Goal: Task Accomplishment & Management: Complete application form

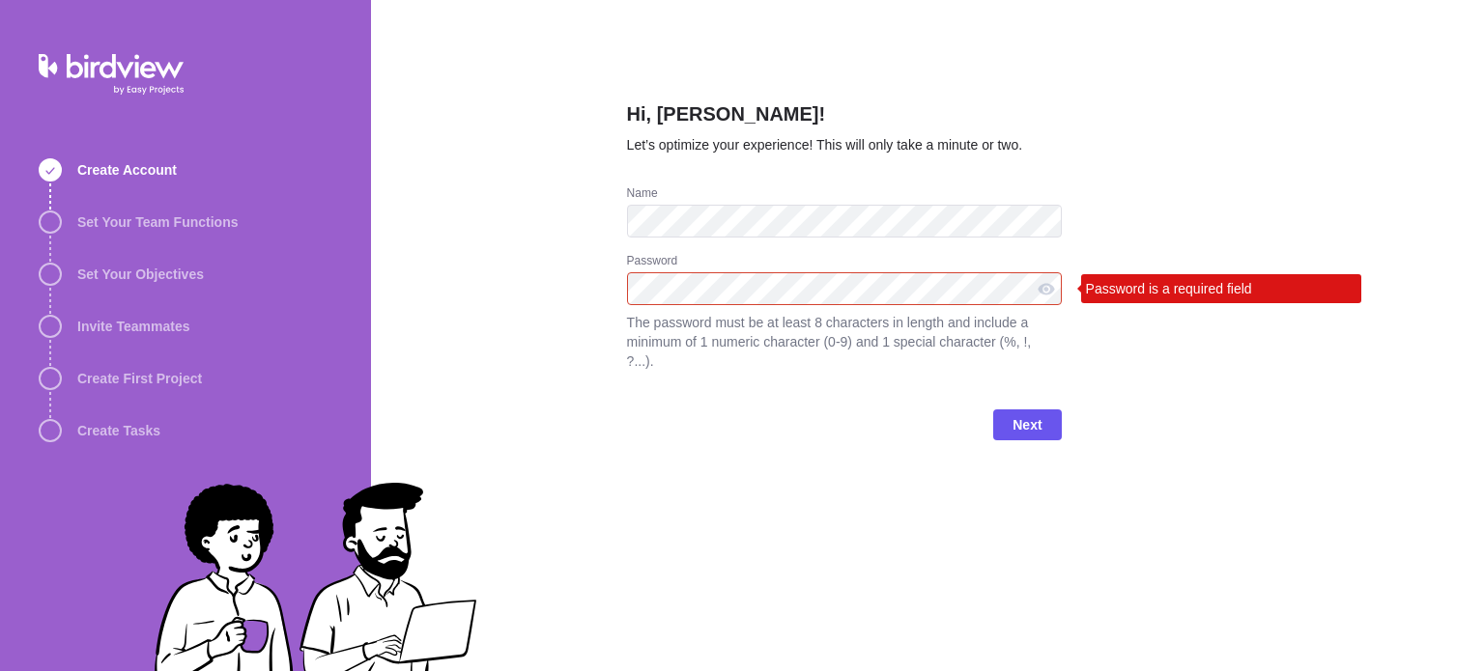
click at [741, 271] on div "Password" at bounding box center [844, 262] width 435 height 19
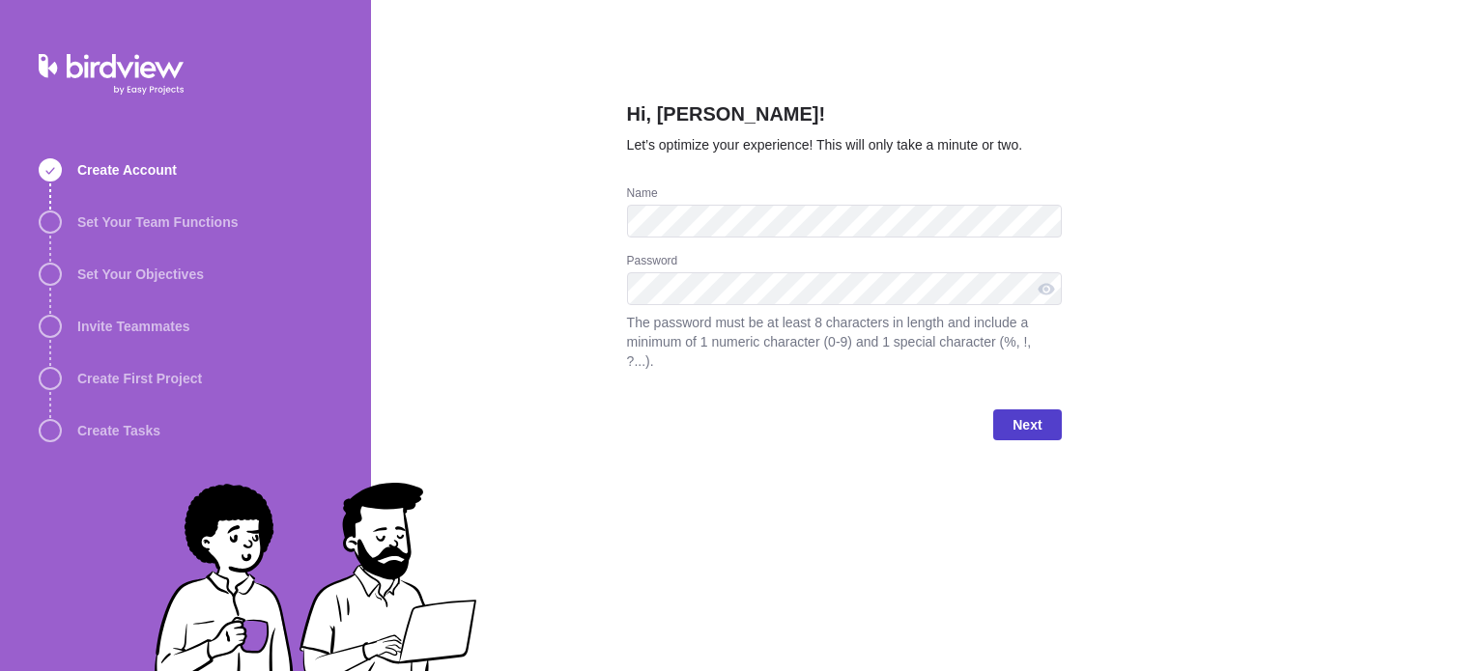
click at [1022, 413] on span "Next" at bounding box center [1026, 424] width 29 height 23
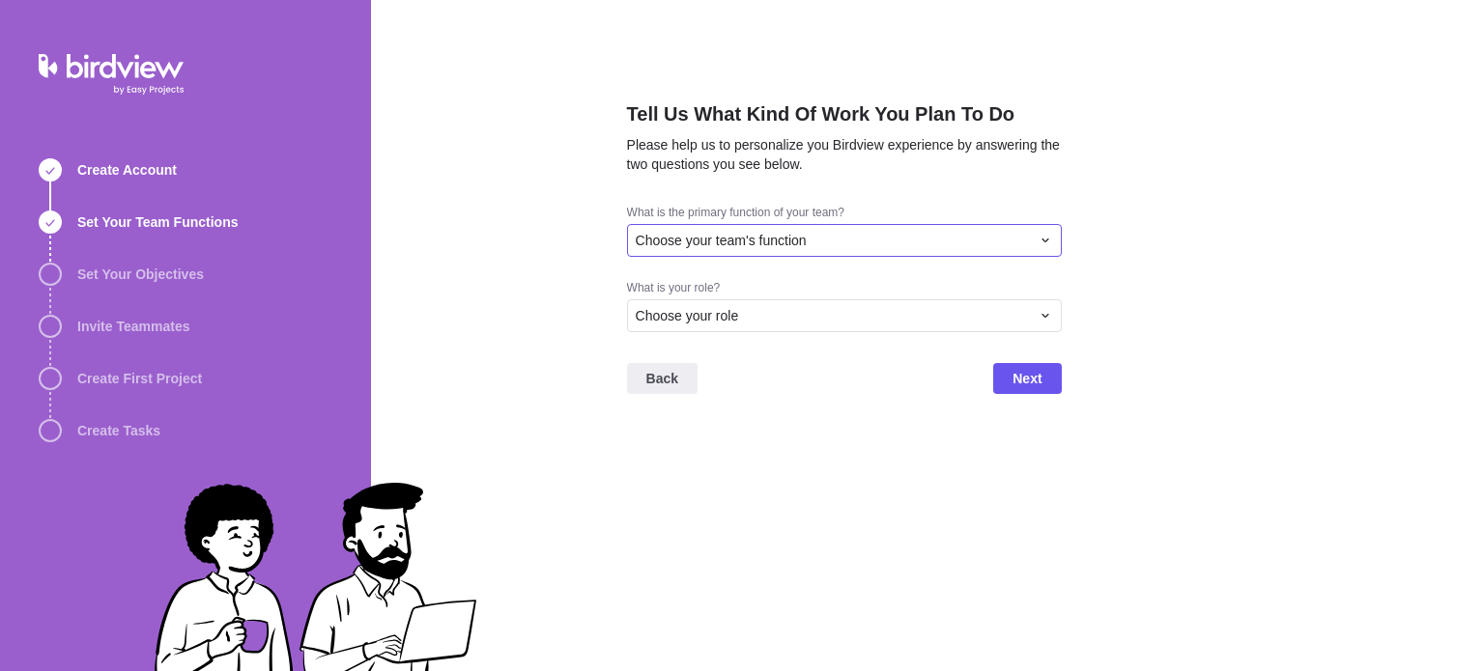
click at [854, 244] on div "Choose your team's function" at bounding box center [833, 240] width 394 height 19
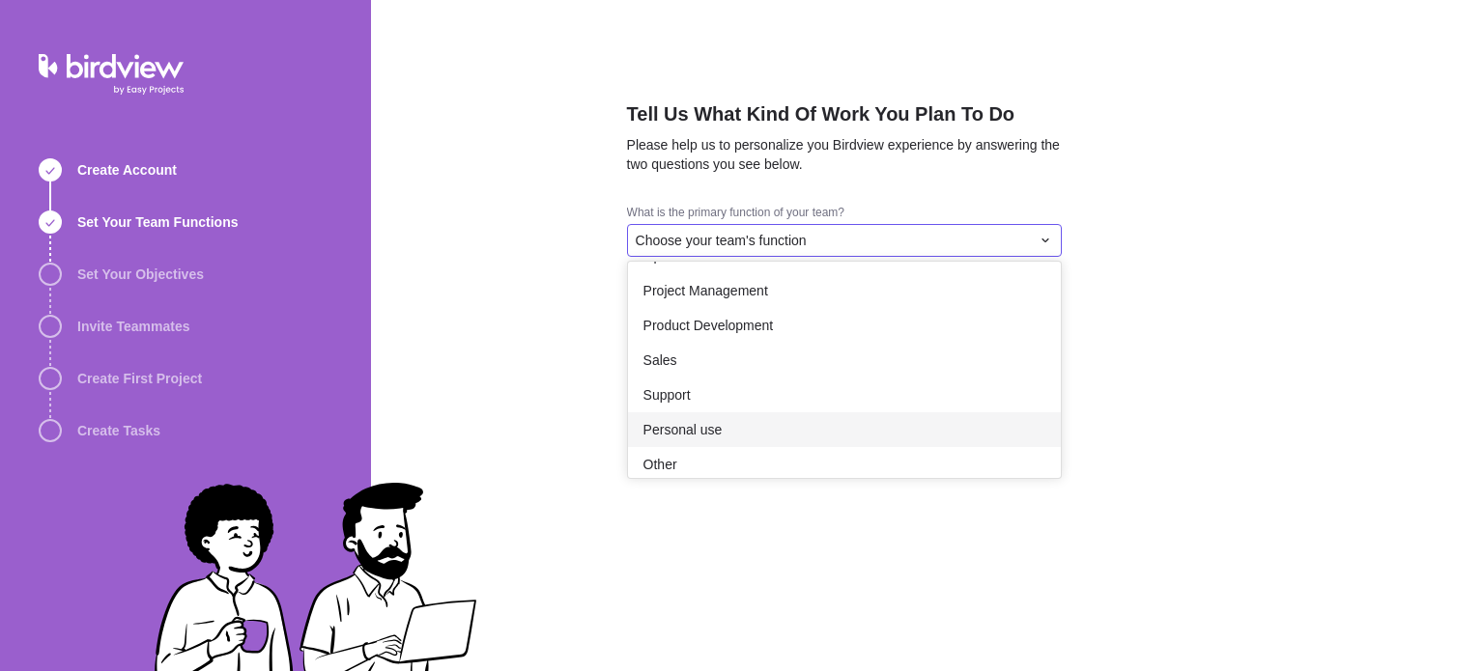
scroll to position [356, 0]
click at [746, 428] on div "Personal use" at bounding box center [844, 418] width 433 height 35
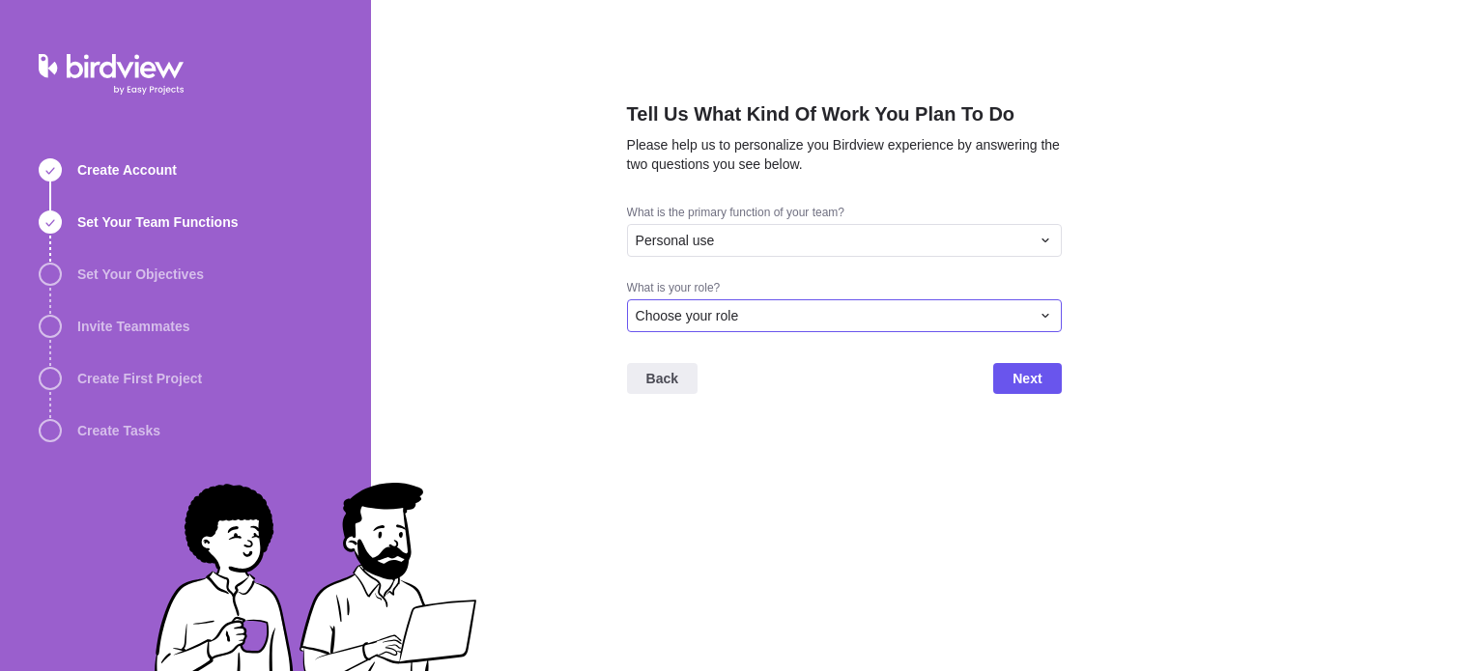
click at [745, 301] on div "Choose your role" at bounding box center [844, 315] width 435 height 33
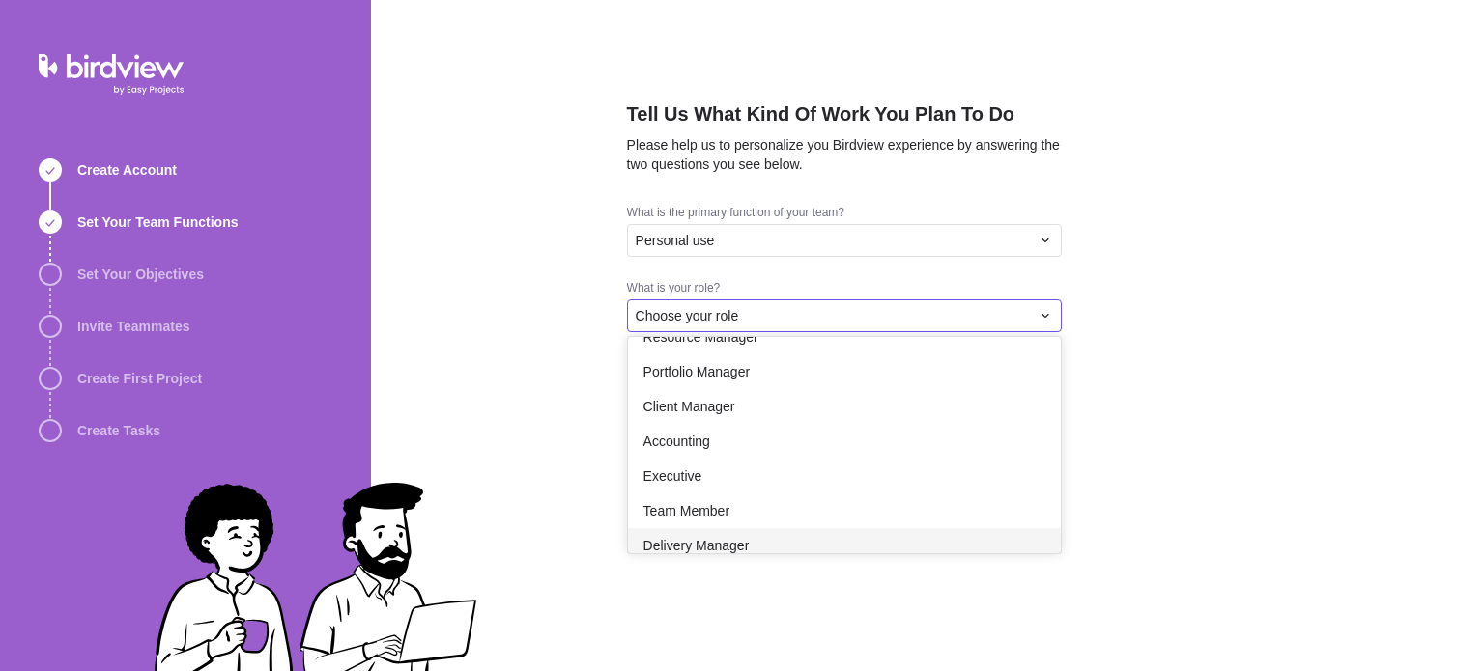
scroll to position [92, 0]
click at [763, 507] on div "Team Member" at bounding box center [844, 514] width 433 height 35
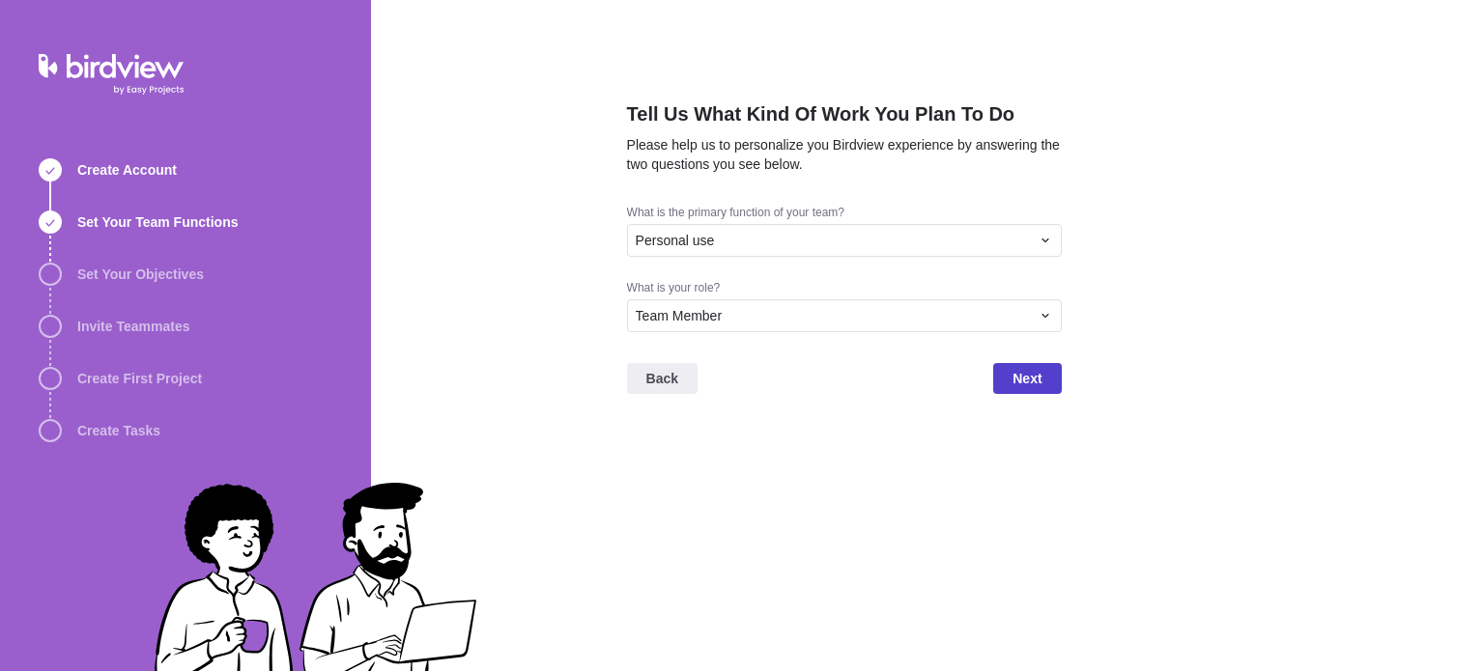
click at [1009, 372] on span "Next" at bounding box center [1027, 378] width 68 height 31
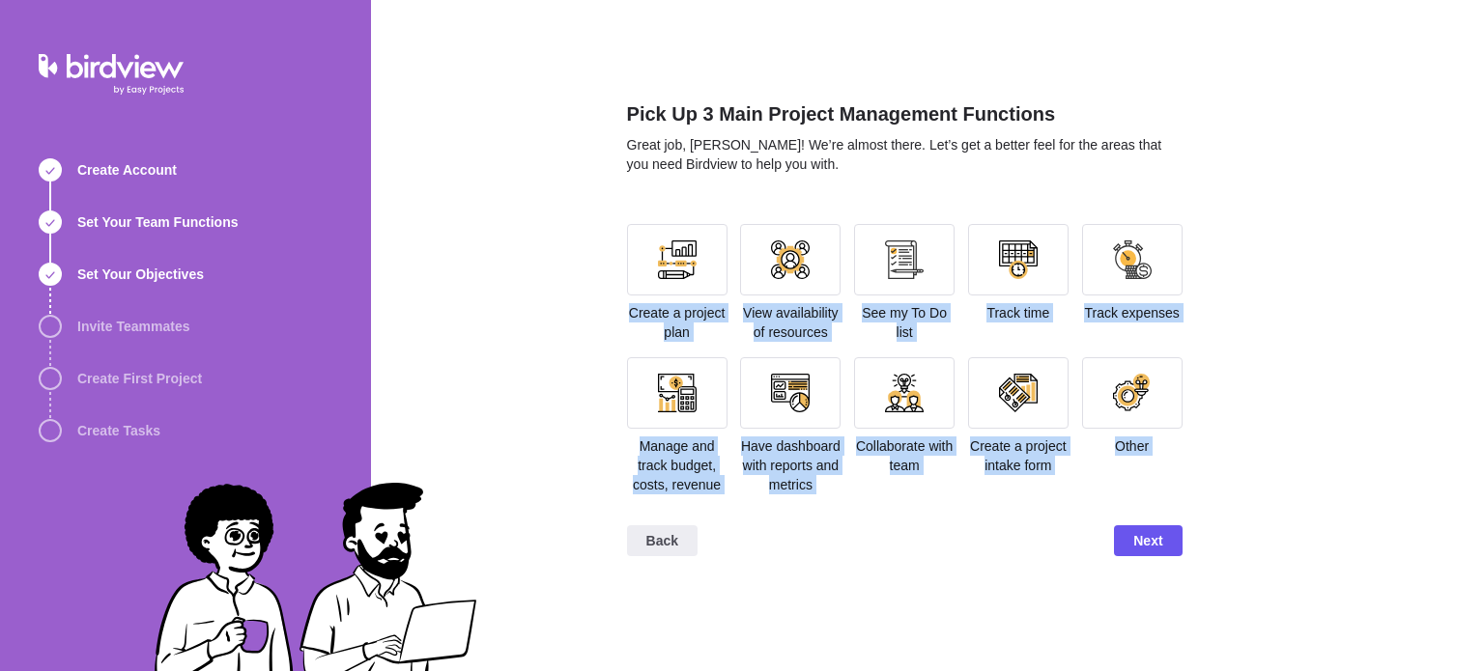
drag, startPoint x: 486, startPoint y: 268, endPoint x: 539, endPoint y: 546, distance: 283.3
click at [539, 546] on div "Pick Up 3 Main Project Management Functions Great job, Marc Dahl! We’re almost …" at bounding box center [927, 335] width 1113 height 671
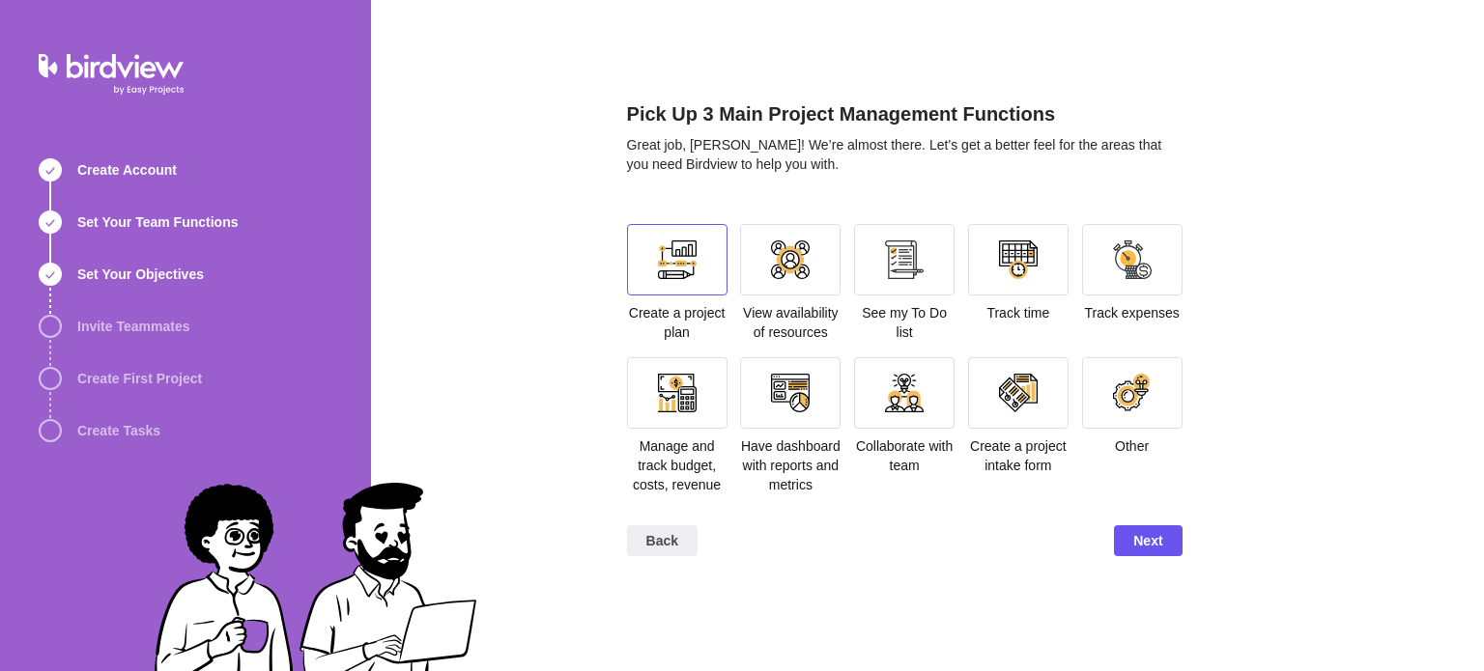
click at [699, 264] on div at bounding box center [677, 259] width 100 height 71
click at [1155, 550] on span "Next" at bounding box center [1147, 540] width 29 height 23
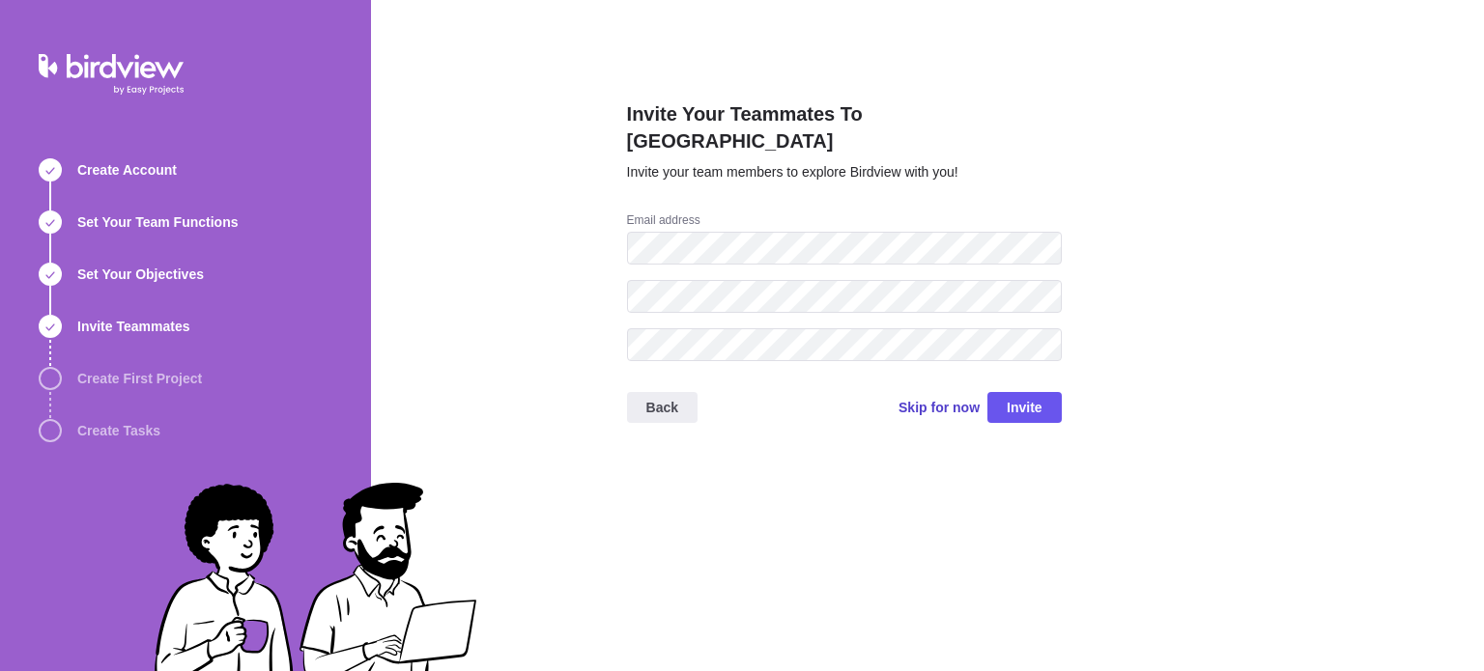
click at [932, 398] on span "Skip for now" at bounding box center [938, 407] width 81 height 19
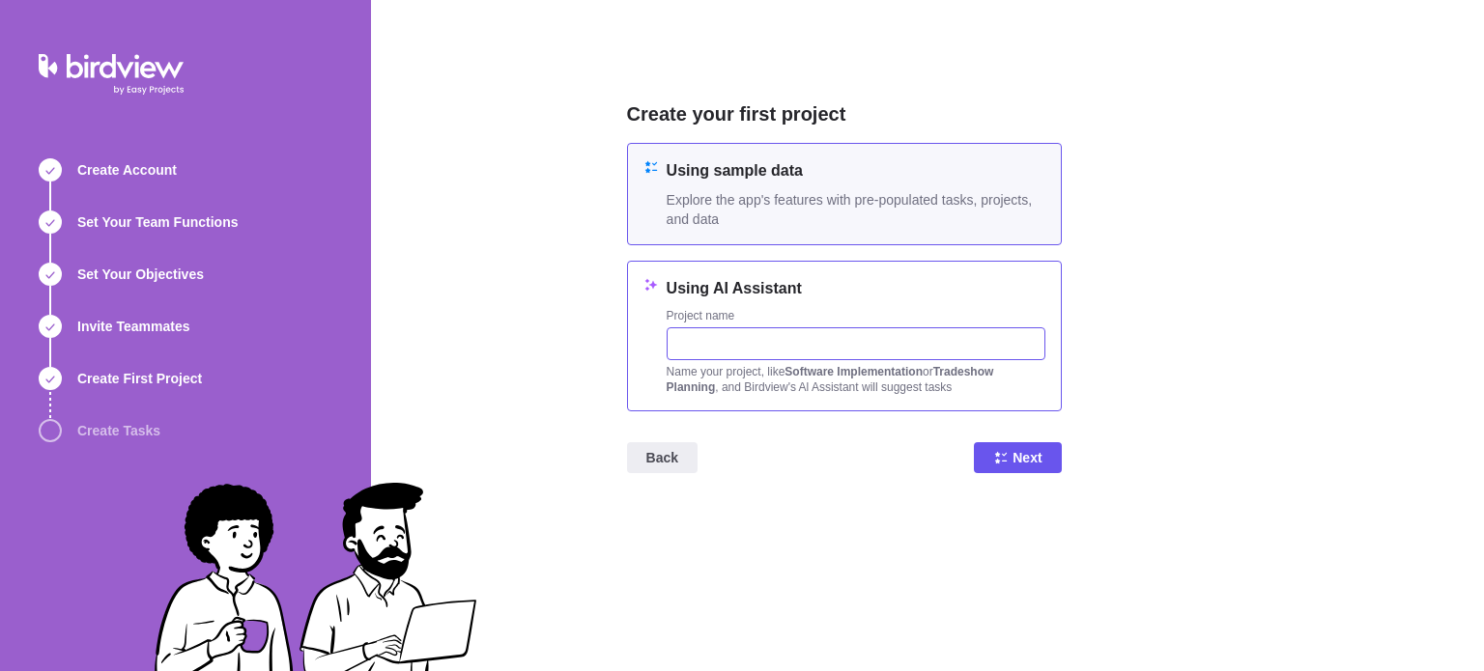
click at [760, 343] on input "text" at bounding box center [856, 344] width 379 height 33
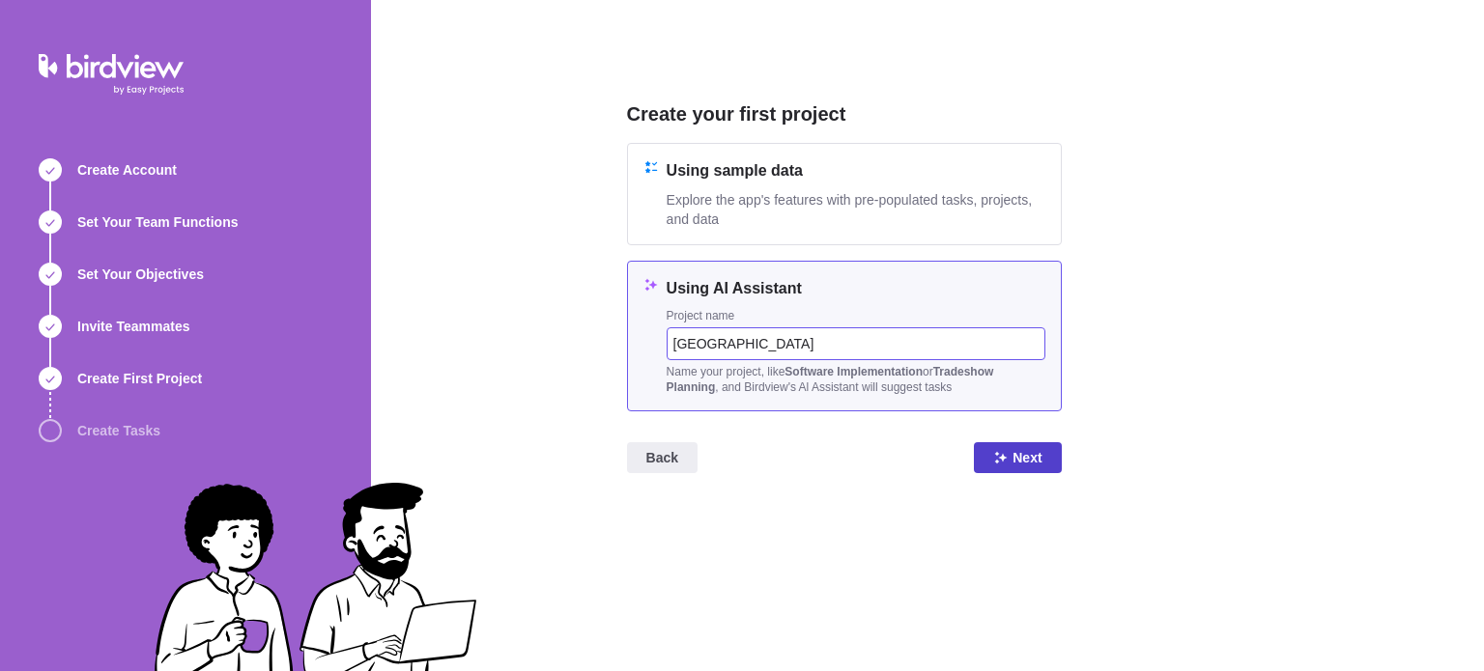
type input "[GEOGRAPHIC_DATA]"
click at [1020, 460] on span "Next" at bounding box center [1026, 457] width 29 height 23
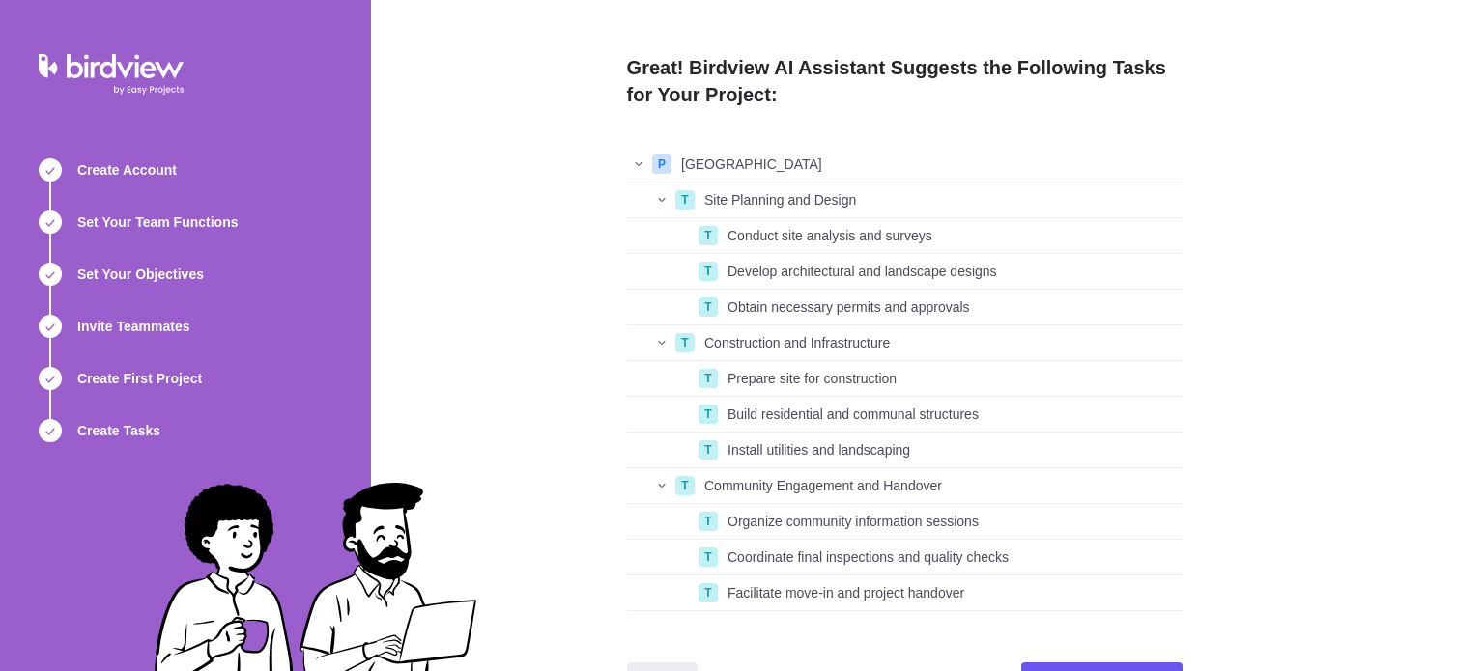
scroll to position [53, 0]
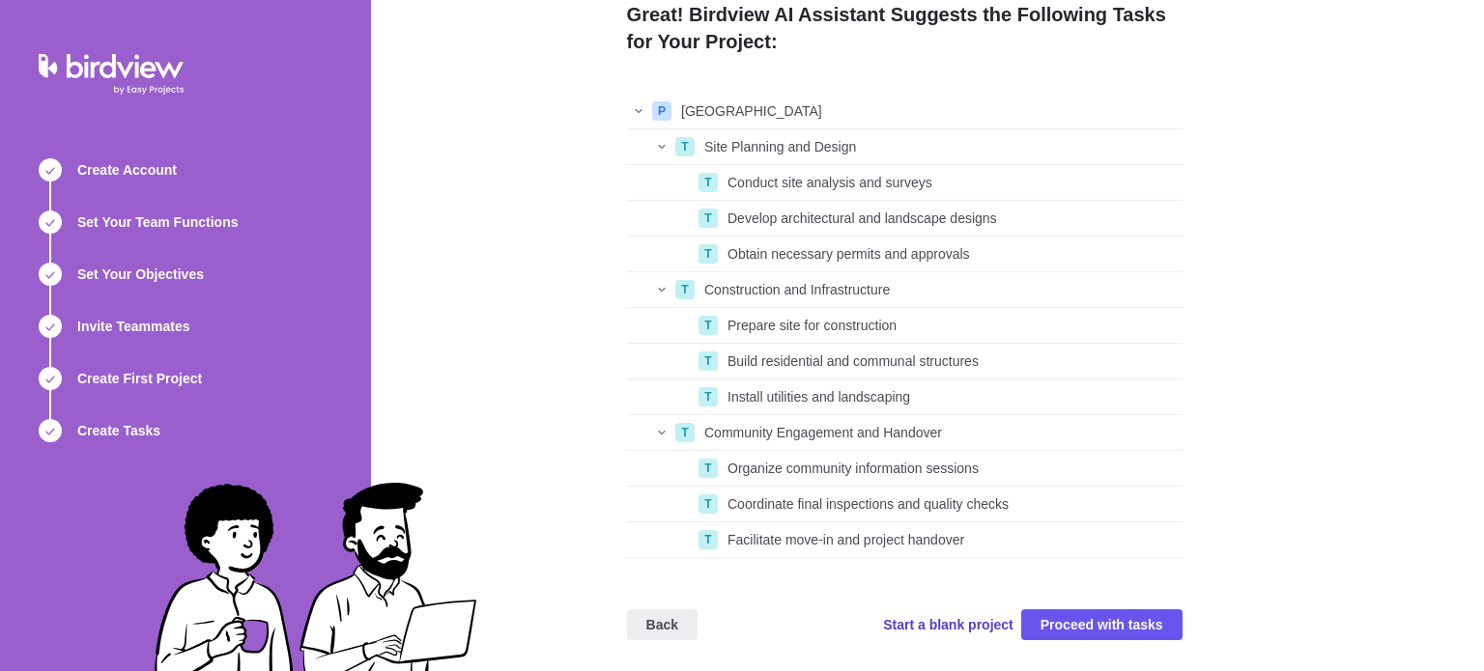
click at [949, 627] on span "Start a blank project" at bounding box center [948, 624] width 130 height 19
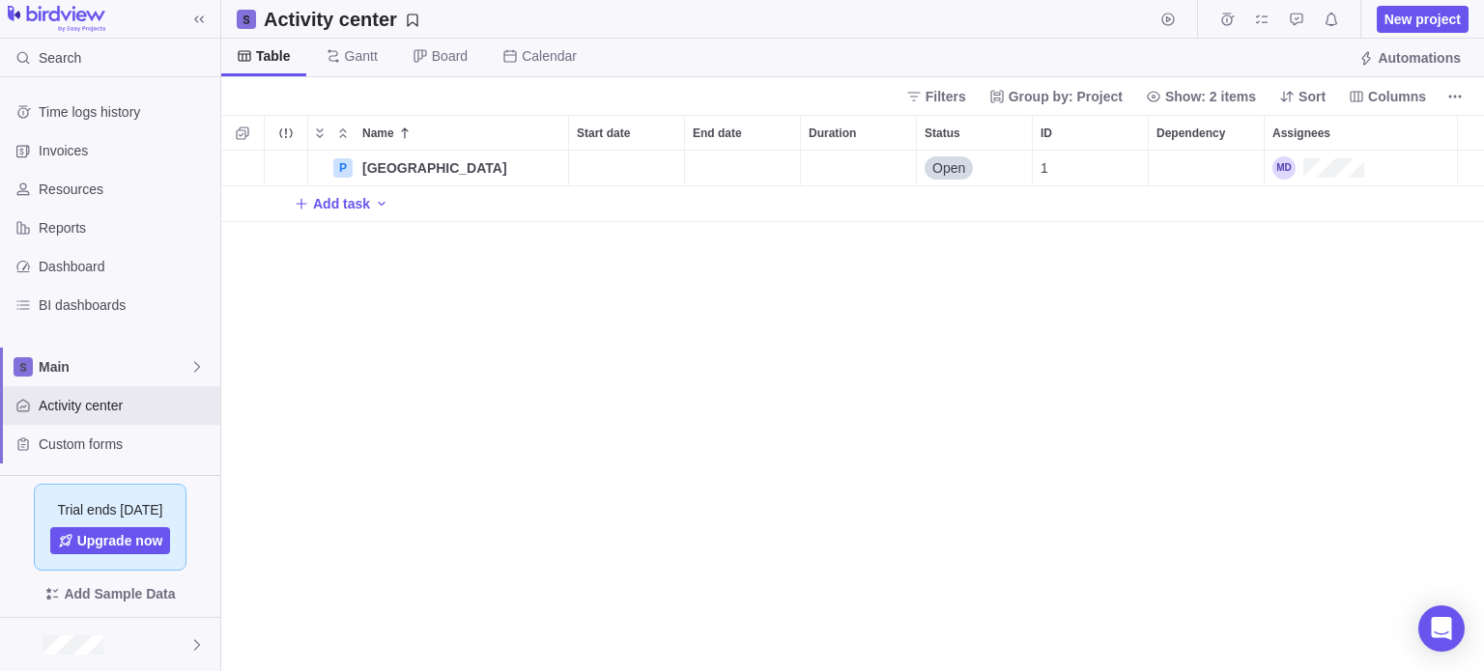
scroll to position [506, 1248]
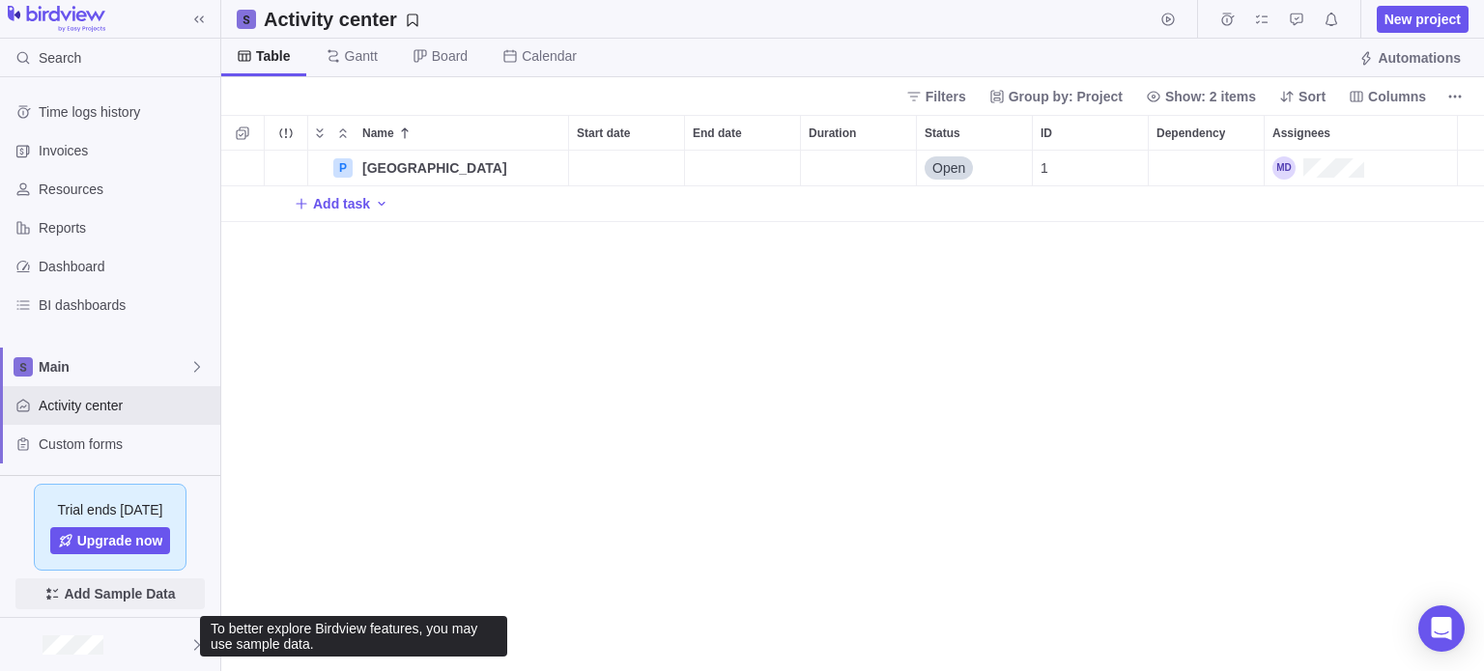
click at [109, 606] on span "Add Sample Data" at bounding box center [119, 594] width 111 height 23
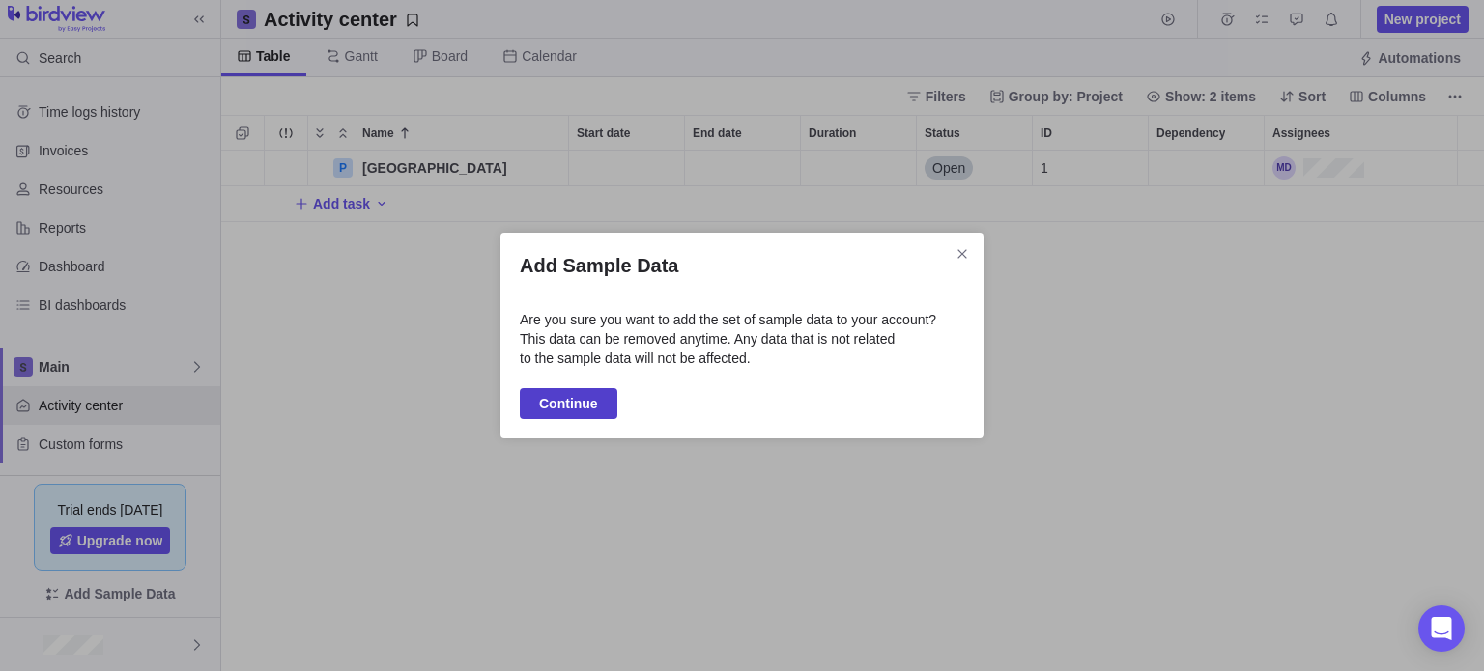
click at [584, 414] on span "Continue" at bounding box center [568, 403] width 59 height 23
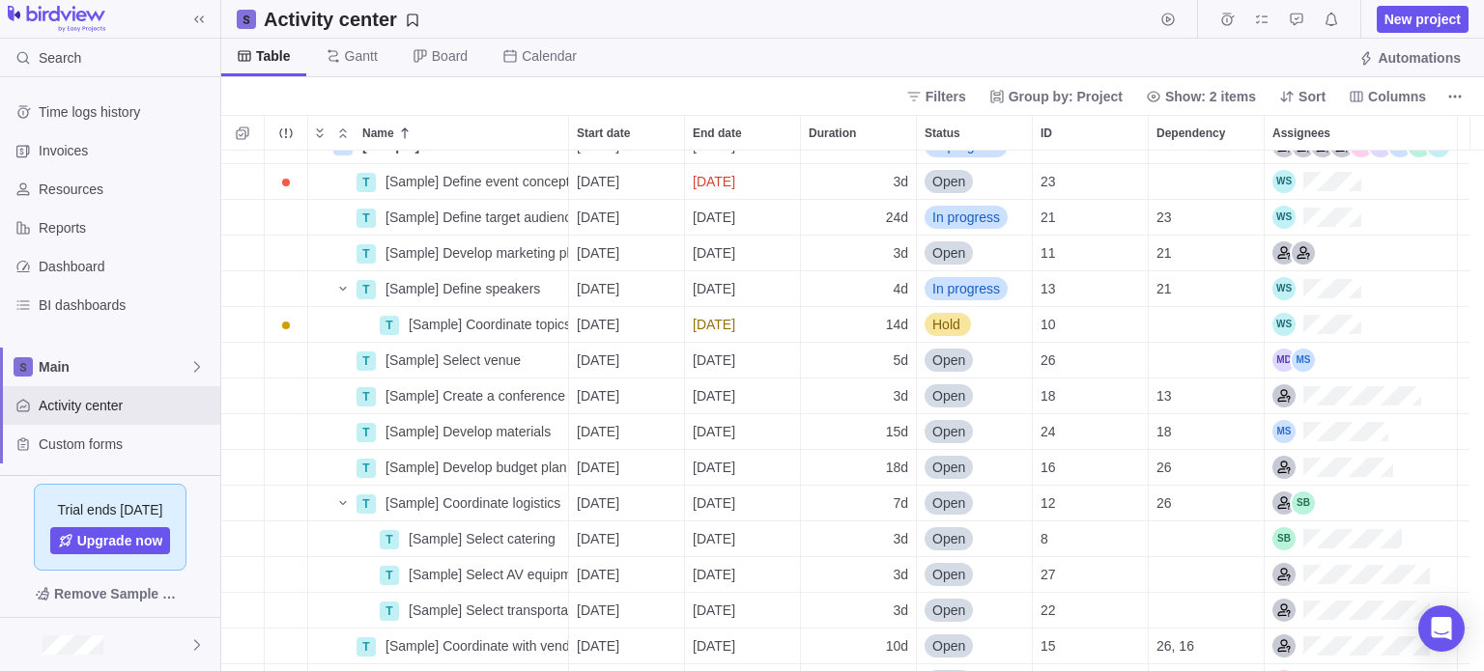
scroll to position [0, 0]
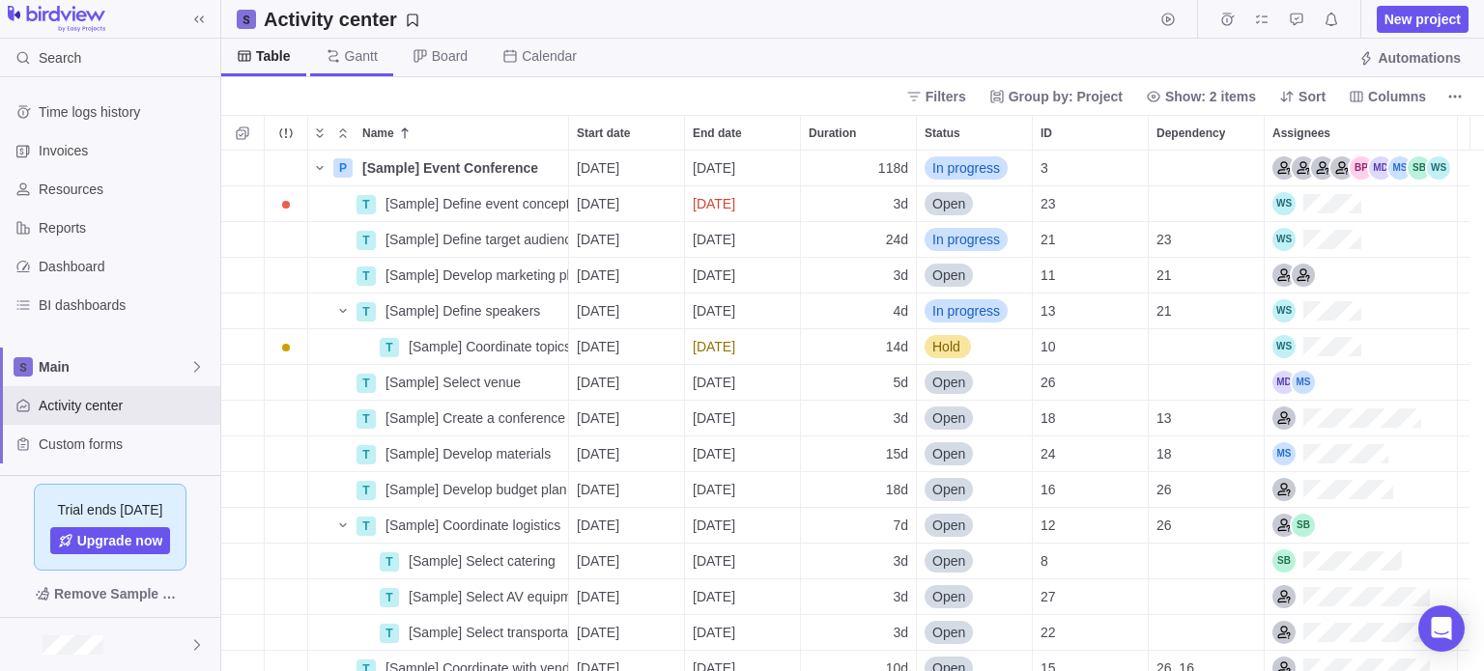
click at [374, 67] on span "Gantt" at bounding box center [351, 58] width 83 height 38
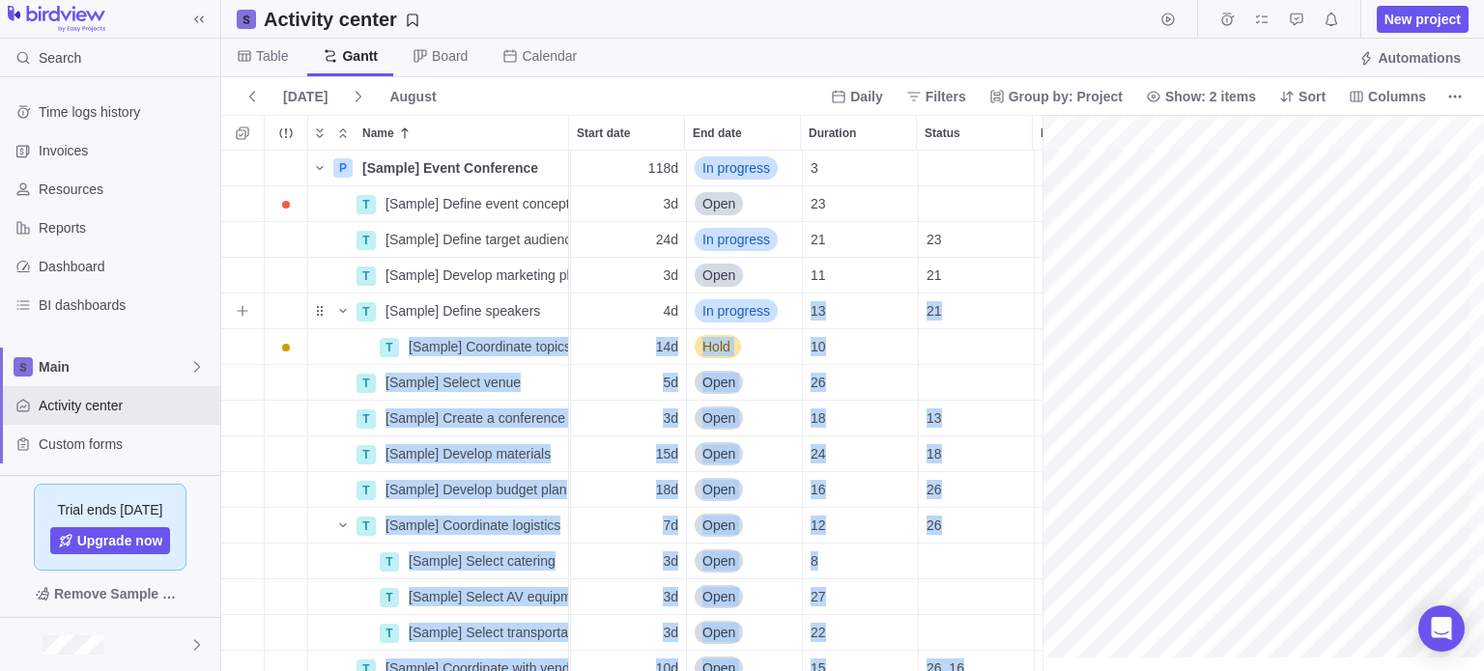
scroll to position [0, 415]
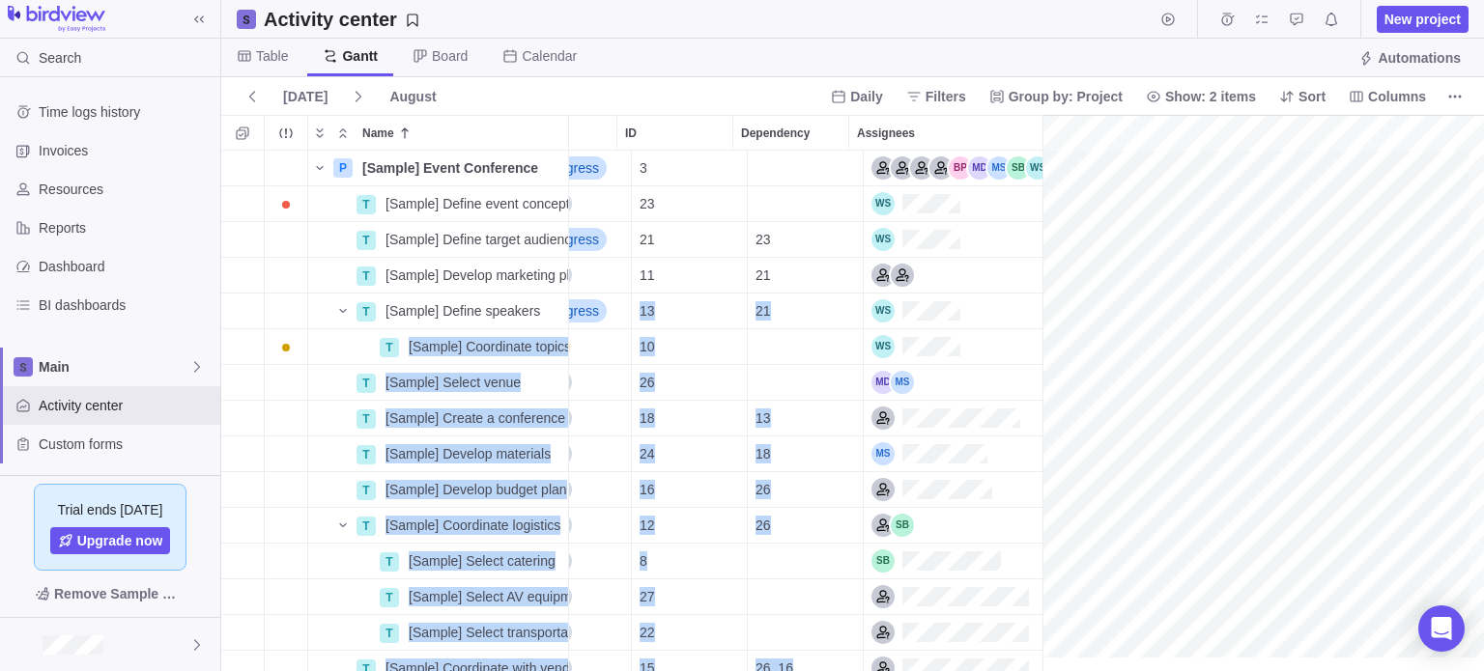
drag, startPoint x: 1032, startPoint y: 328, endPoint x: 1040, endPoint y: 343, distance: 17.3
click at [1040, 343] on div "Name Start date End date Duration Status ID Dependency Assignees P [Sample] Eve…" at bounding box center [852, 393] width 1263 height 556
drag, startPoint x: 1040, startPoint y: 343, endPoint x: 547, endPoint y: 337, distance: 492.7
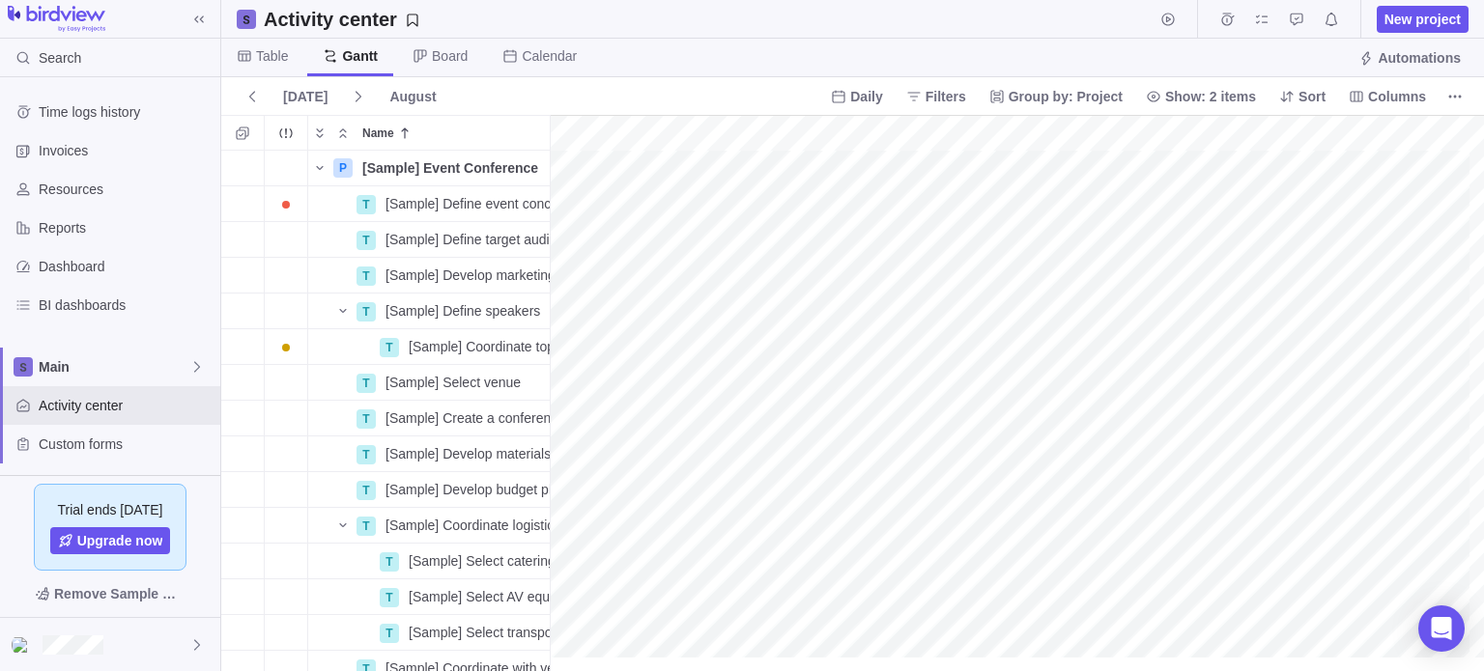
scroll to position [0, 0]
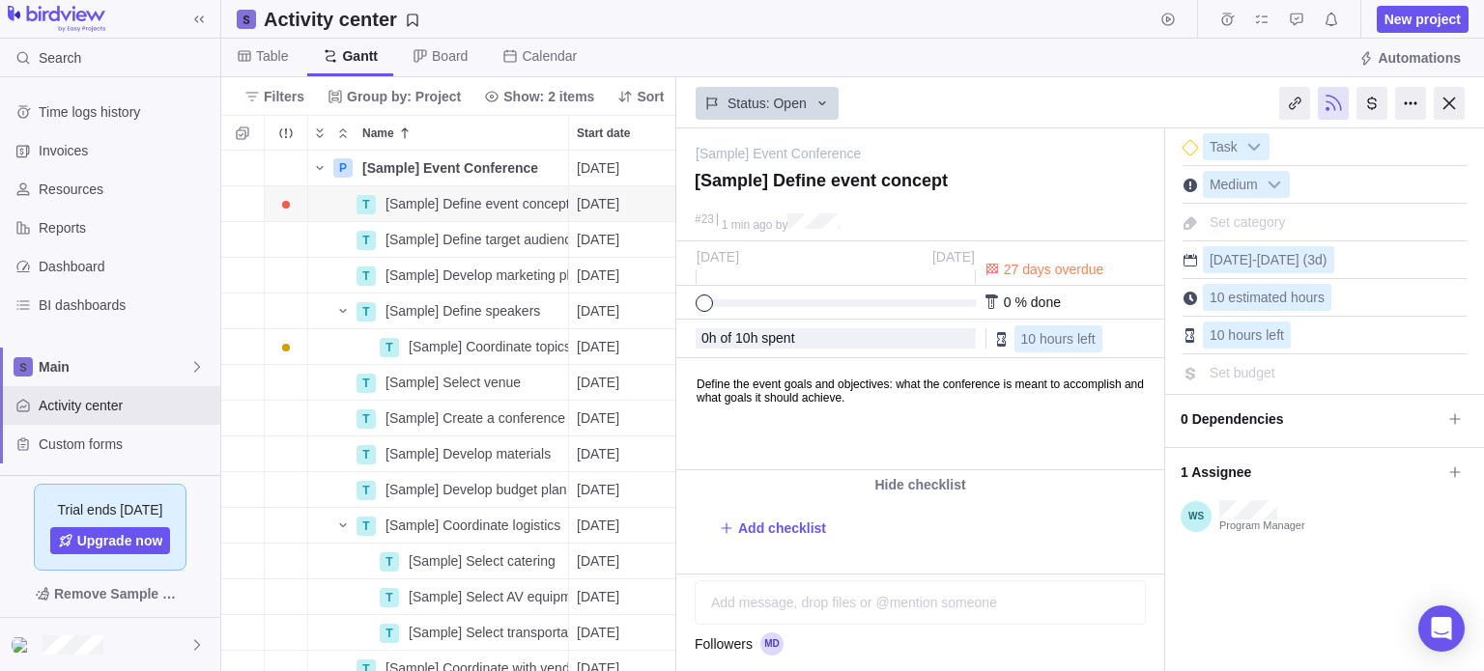
click at [1029, 103] on div "Status: Open" at bounding box center [920, 101] width 488 height 44
